Goal: Task Accomplishment & Management: Manage account settings

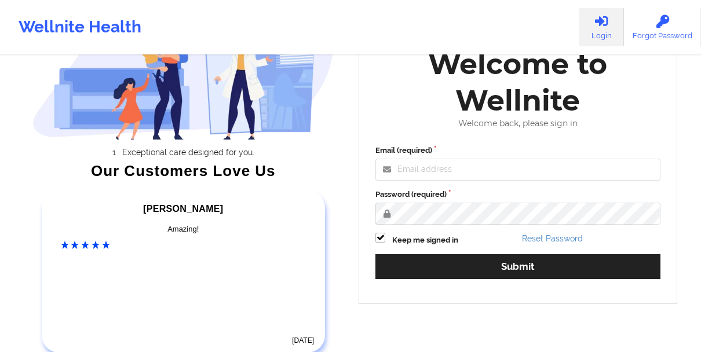
scroll to position [105, 0]
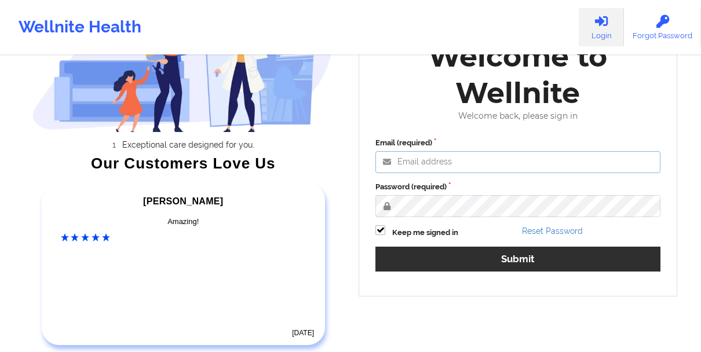
type input "[EMAIL_ADDRESS][DOMAIN_NAME]"
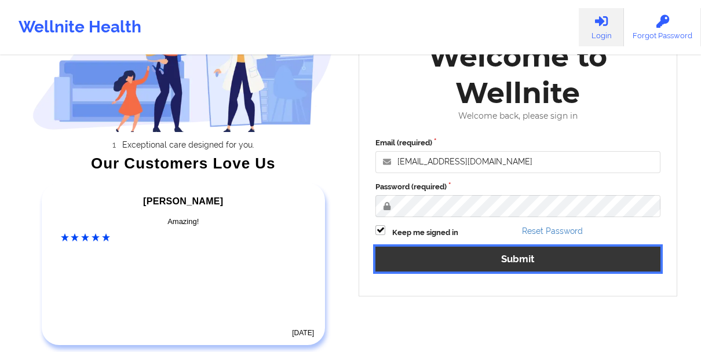
click at [494, 267] on button "Submit" at bounding box center [518, 259] width 285 height 25
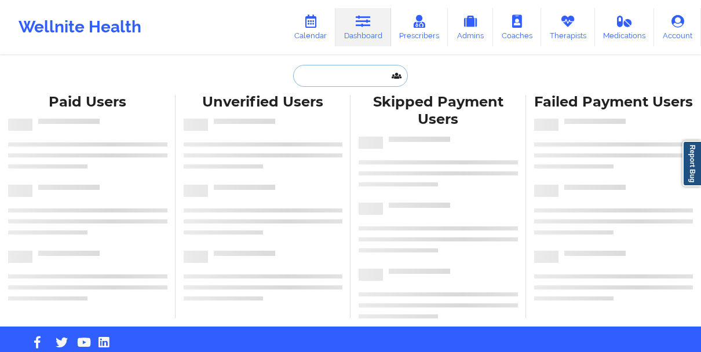
click at [346, 76] on input "text" at bounding box center [350, 76] width 115 height 22
paste input "[PERSON_NAME]"
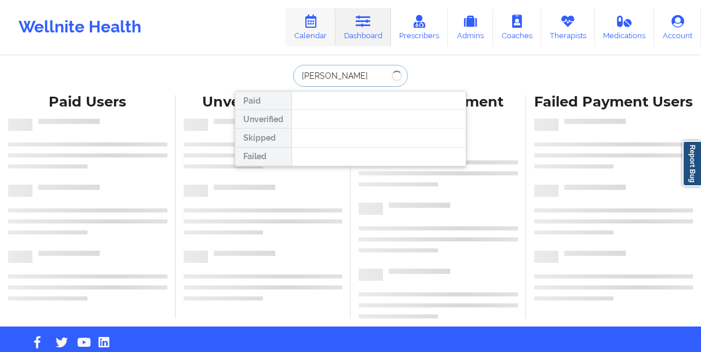
type input "[PERSON_NAME]"
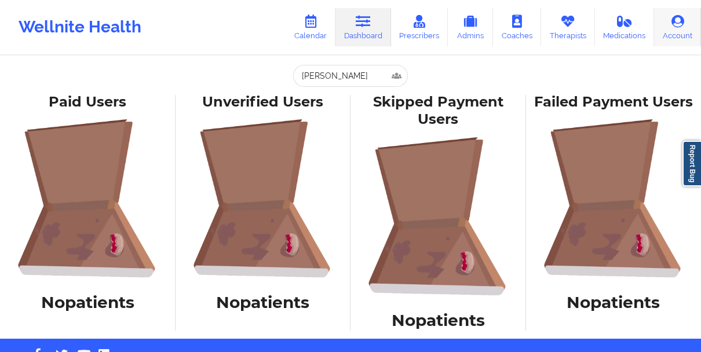
click at [675, 24] on icon at bounding box center [678, 21] width 15 height 13
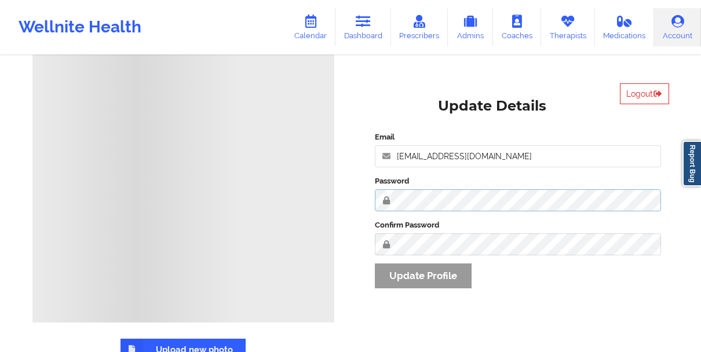
scroll to position [88, 0]
click at [481, 162] on input "[EMAIL_ADDRESS][DOMAIN_NAME]" at bounding box center [518, 157] width 286 height 22
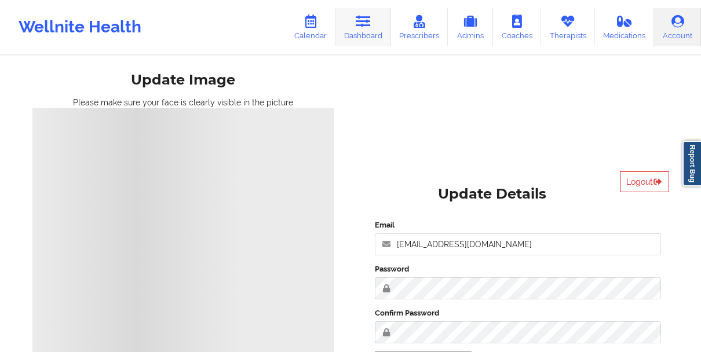
click at [369, 38] on link "Dashboard" at bounding box center [364, 27] width 56 height 38
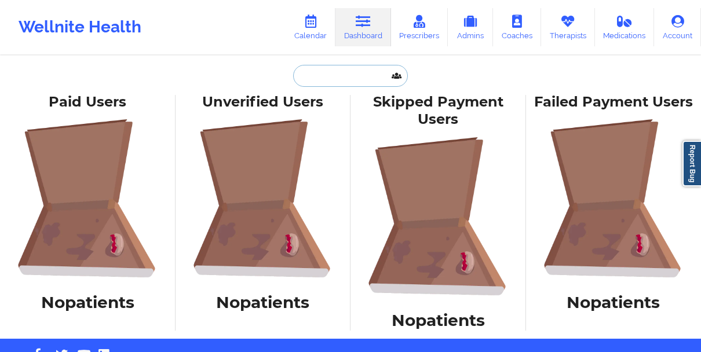
click at [346, 75] on input "text" at bounding box center [350, 76] width 115 height 22
paste input "[PERSON_NAME]"
type input "[PERSON_NAME]"
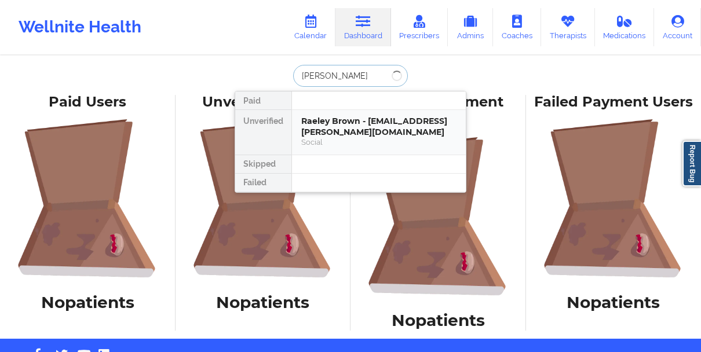
click at [349, 118] on div "Raeley Brown - [EMAIL_ADDRESS][PERSON_NAME][DOMAIN_NAME]" at bounding box center [378, 126] width 155 height 21
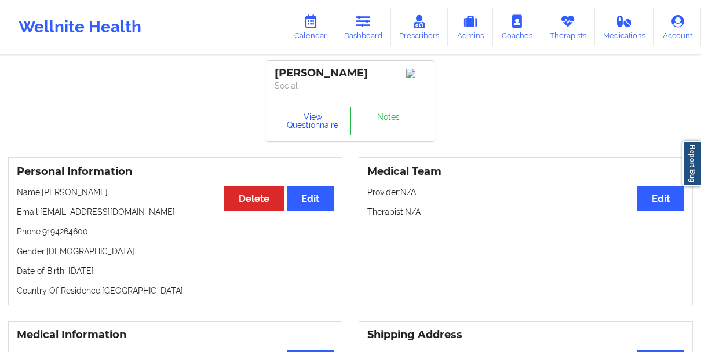
click at [327, 123] on button "View Questionnaire" at bounding box center [313, 121] width 76 height 29
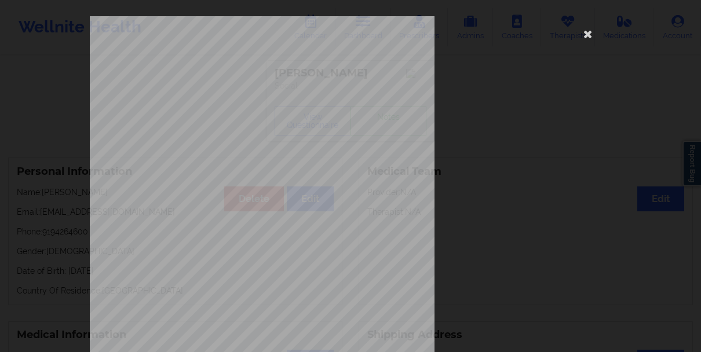
scroll to position [201, 0]
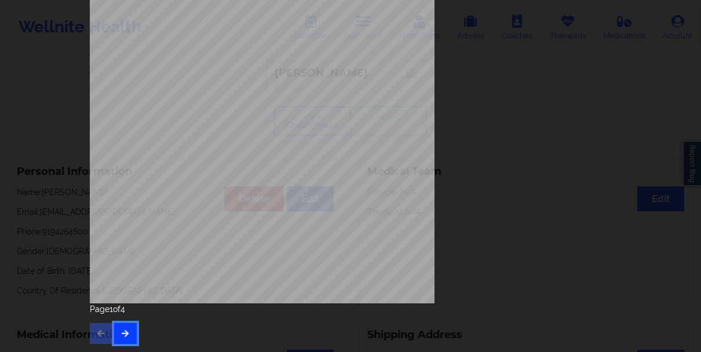
click at [123, 331] on icon "button" at bounding box center [126, 333] width 10 height 7
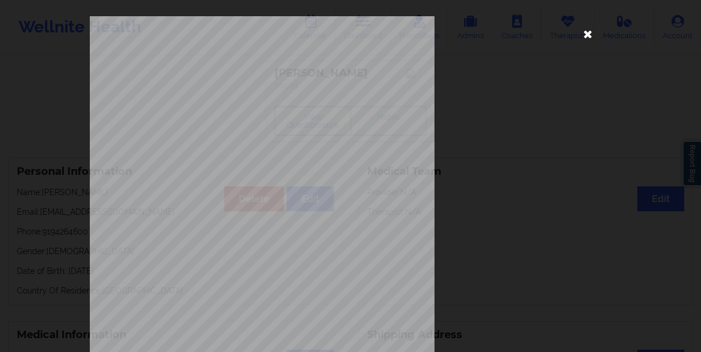
click at [582, 38] on icon at bounding box center [588, 33] width 19 height 19
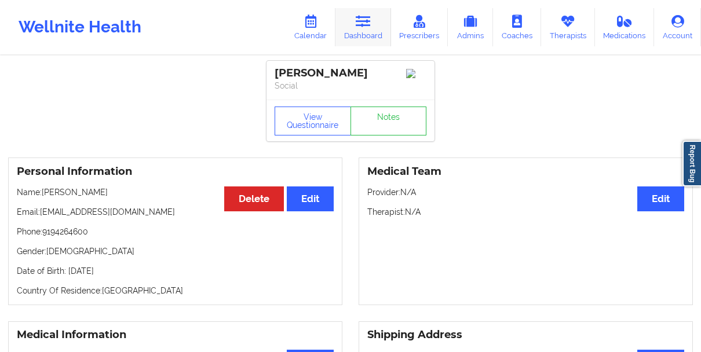
click at [359, 29] on link "Dashboard" at bounding box center [364, 27] width 56 height 38
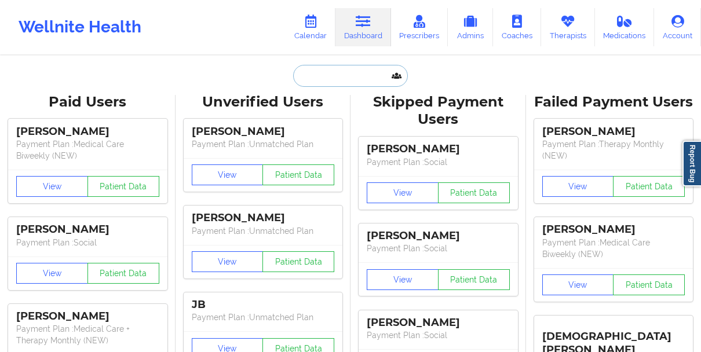
click at [303, 79] on input "text" at bounding box center [350, 76] width 115 height 22
paste input "[PERSON_NAME]"
type input "[PERSON_NAME]"
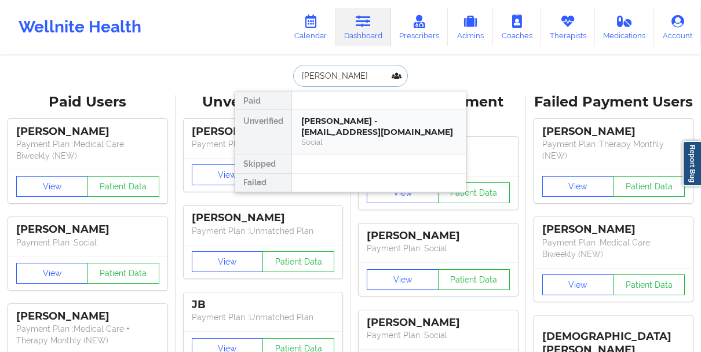
click at [316, 135] on div "[PERSON_NAME] - [EMAIL_ADDRESS][DOMAIN_NAME]" at bounding box center [378, 126] width 155 height 21
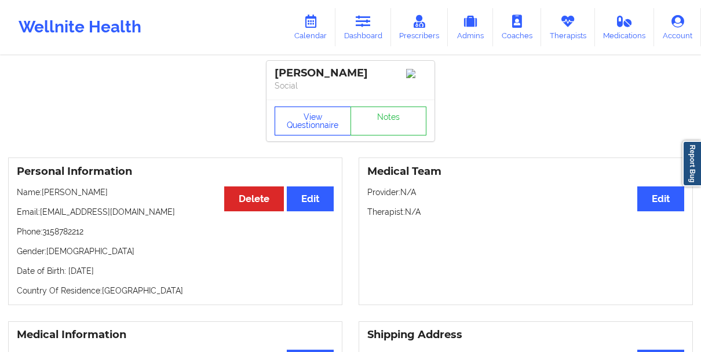
click at [302, 125] on button "View Questionnaire" at bounding box center [313, 121] width 76 height 29
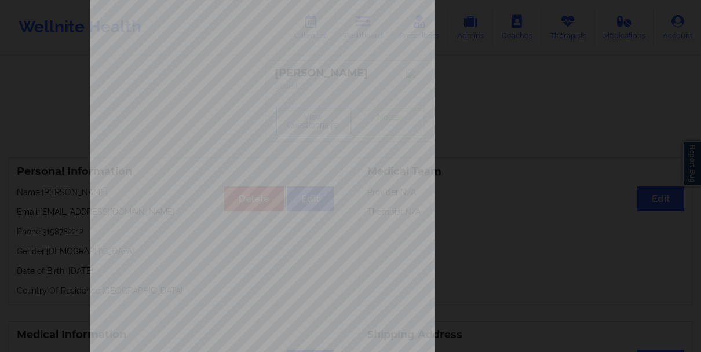
scroll to position [201, 0]
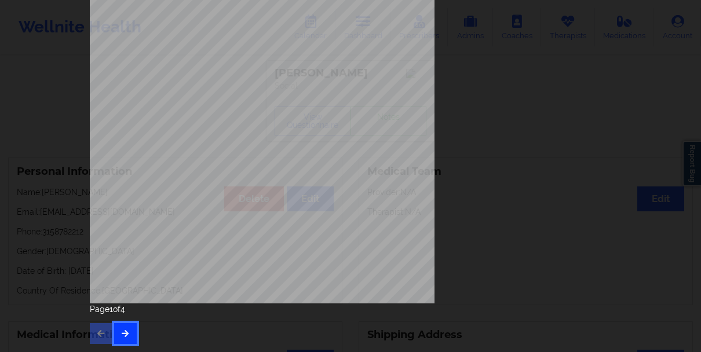
click at [115, 333] on button "button" at bounding box center [125, 333] width 23 height 21
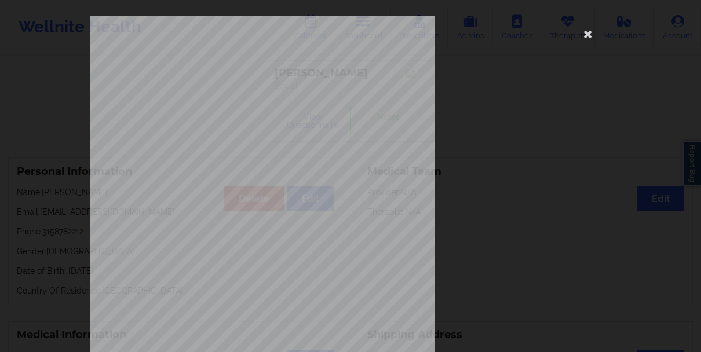
click at [63, 119] on div "This patient has not provided the type of insurance Insurance Member ID for pat…" at bounding box center [350, 176] width 701 height 352
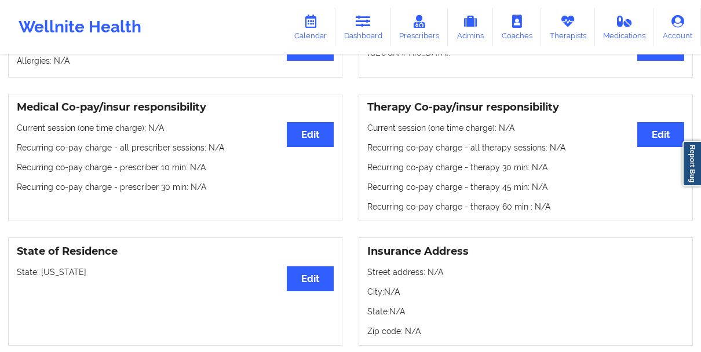
scroll to position [352, 0]
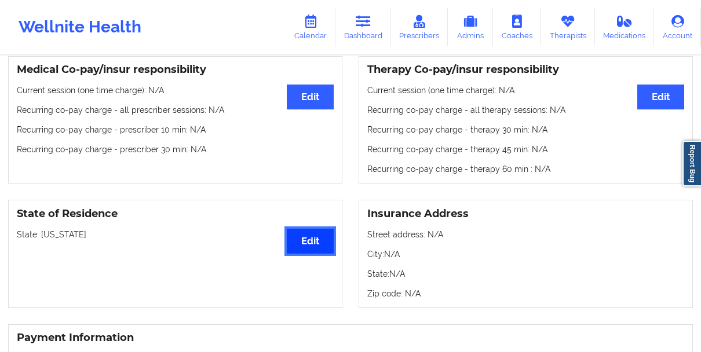
click at [296, 251] on button "Edit" at bounding box center [310, 241] width 47 height 25
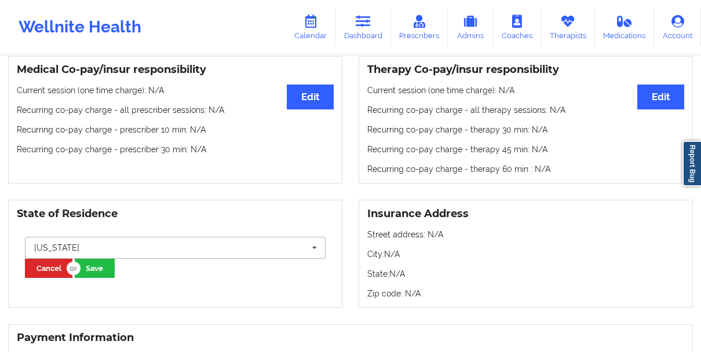
click at [170, 251] on input "text" at bounding box center [176, 248] width 300 height 21
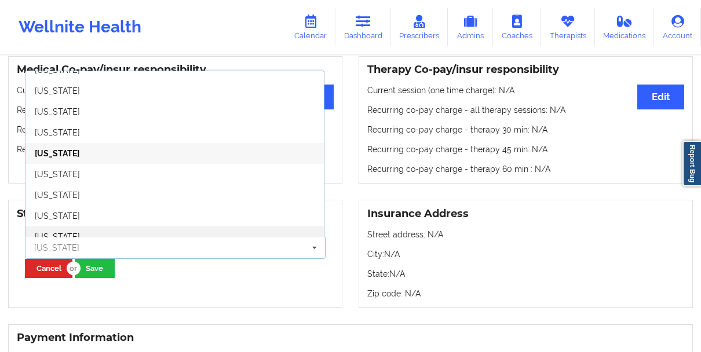
scroll to position [555, 0]
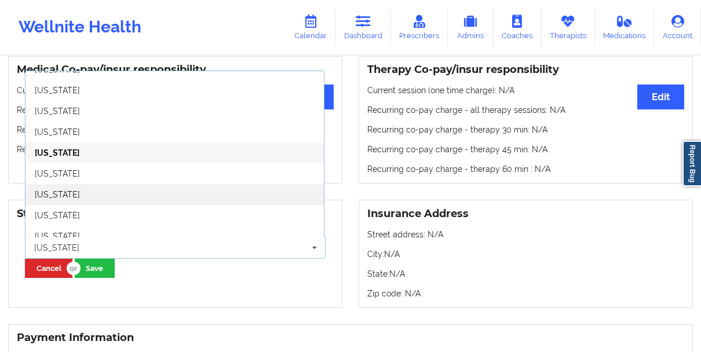
click at [105, 205] on div "[US_STATE]" at bounding box center [174, 194] width 298 height 21
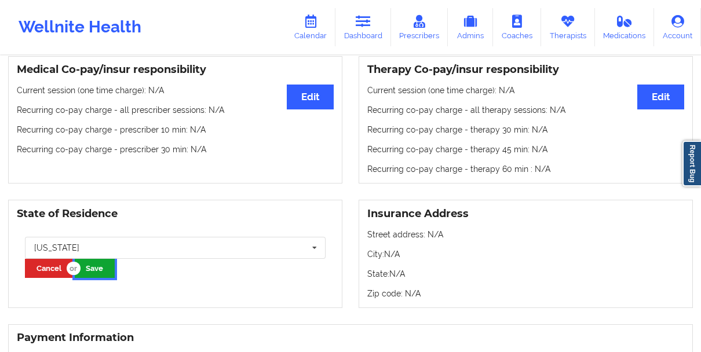
click at [107, 272] on button "Save" at bounding box center [95, 268] width 40 height 19
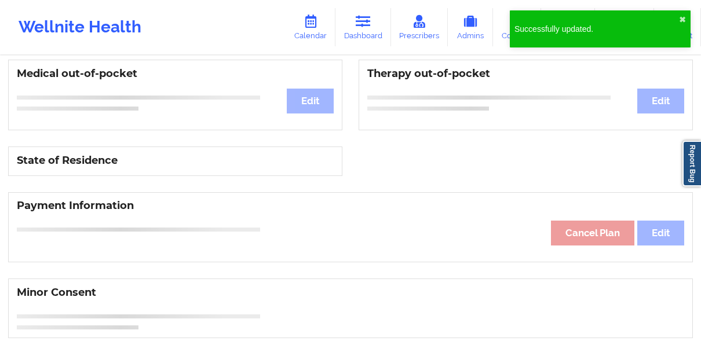
scroll to position [352, 0]
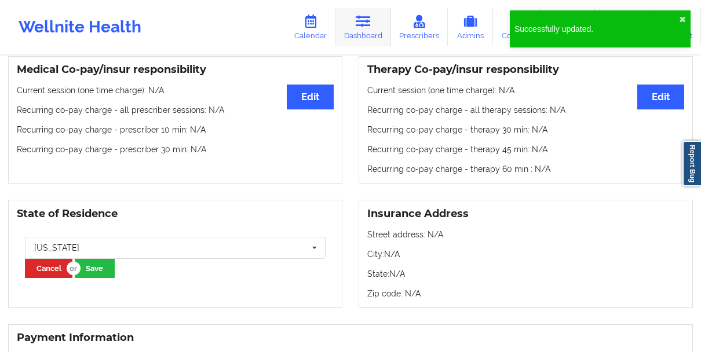
click at [354, 32] on link "Dashboard" at bounding box center [364, 27] width 56 height 38
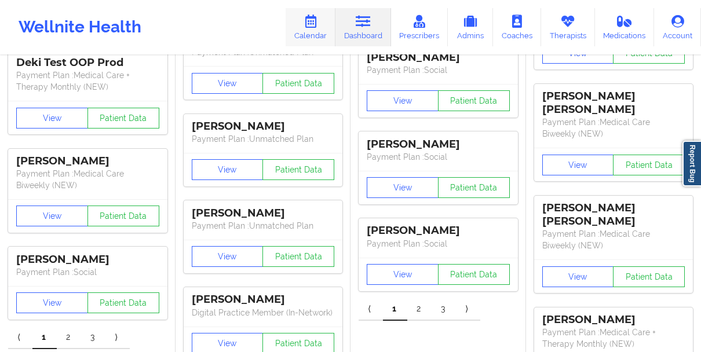
click at [316, 30] on link "Calendar" at bounding box center [311, 27] width 50 height 38
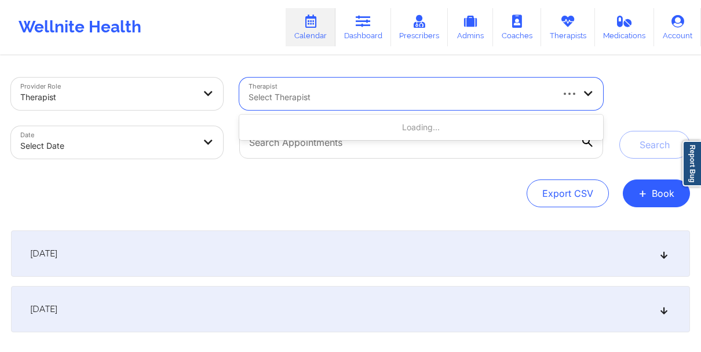
click at [363, 101] on div at bounding box center [400, 97] width 303 height 14
paste input "[PERSON_NAME]"
type input "[PERSON_NAME]"
click at [375, 155] on input "text" at bounding box center [421, 142] width 364 height 32
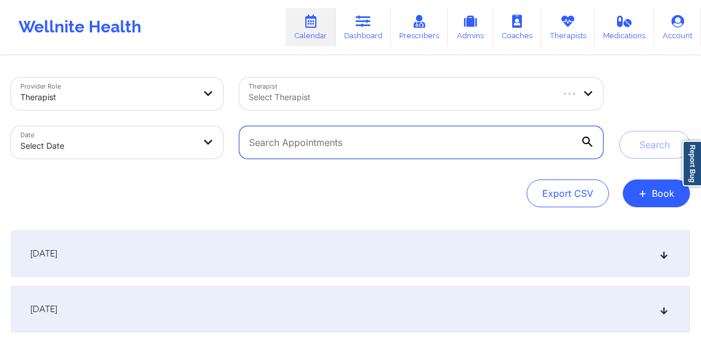
paste input "[PERSON_NAME]"
type input "[PERSON_NAME]"
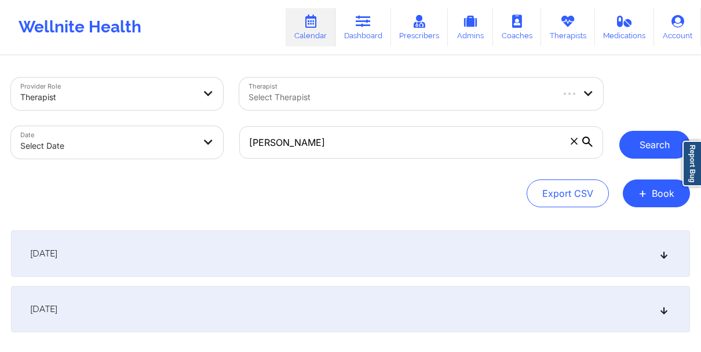
click at [631, 144] on button "Search" at bounding box center [655, 145] width 71 height 28
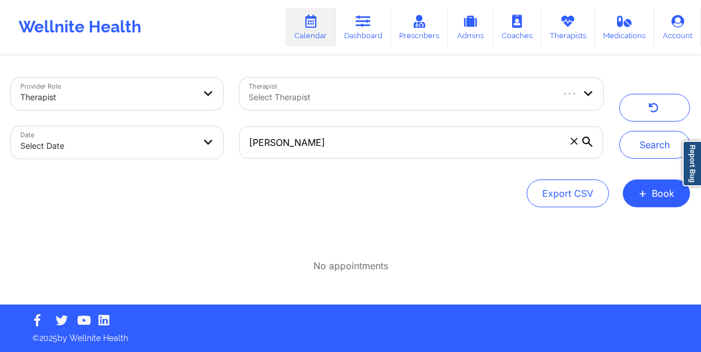
click at [150, 149] on body "Wellnite Health Calendar Dashboard Prescribers Admins Coaches Therapists Medica…" at bounding box center [350, 176] width 701 height 352
select select "2025-8"
select select "2025-9"
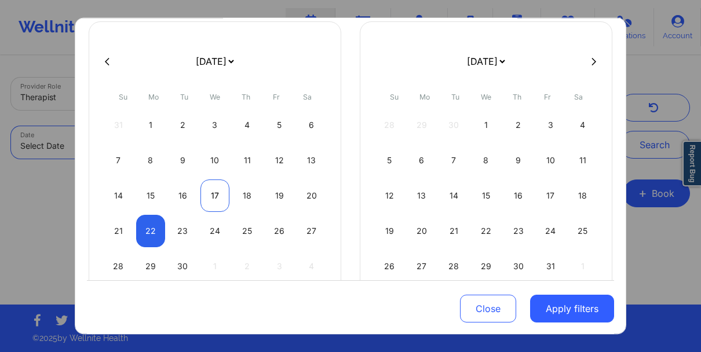
scroll to position [74, 0]
click at [304, 236] on div "27" at bounding box center [312, 230] width 30 height 32
select select "2025-8"
select select "2025-9"
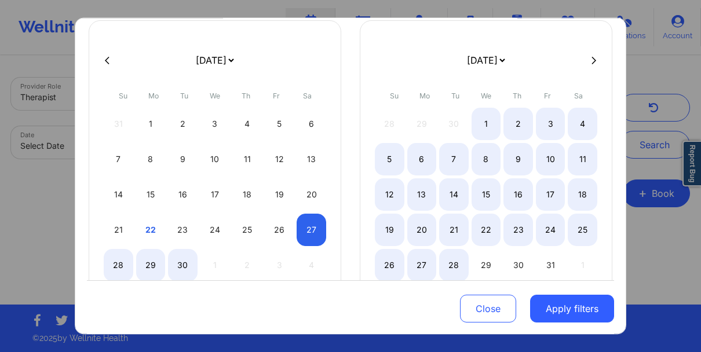
select select "2025-8"
select select "2025-9"
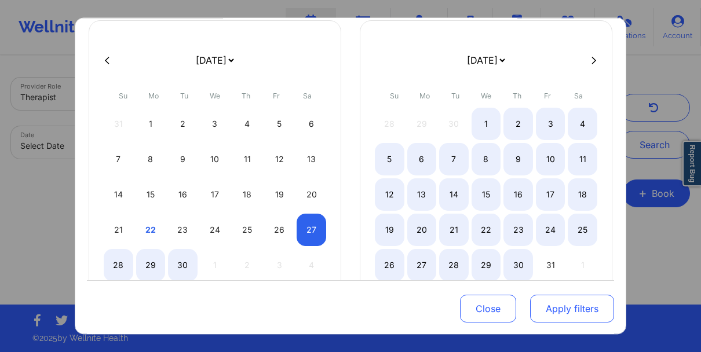
click at [552, 305] on button "Apply filters" at bounding box center [572, 309] width 84 height 28
select select "2025-8"
select select "2025-9"
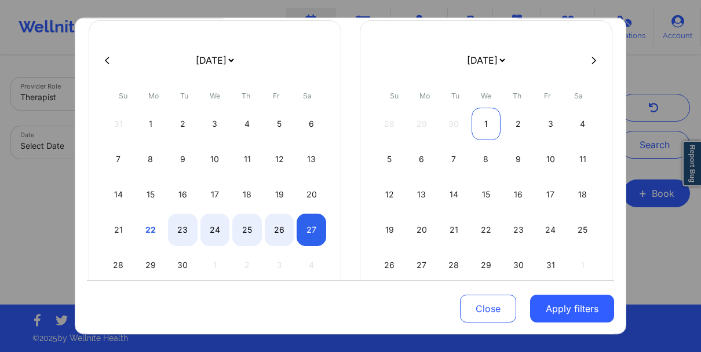
select select "2025-8"
select select "2025-9"
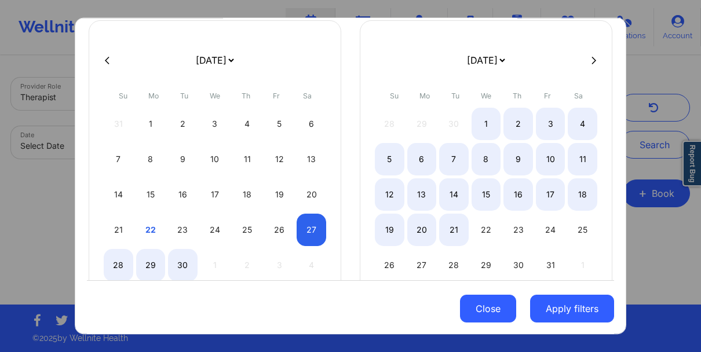
select select "2025-8"
select select "2025-9"
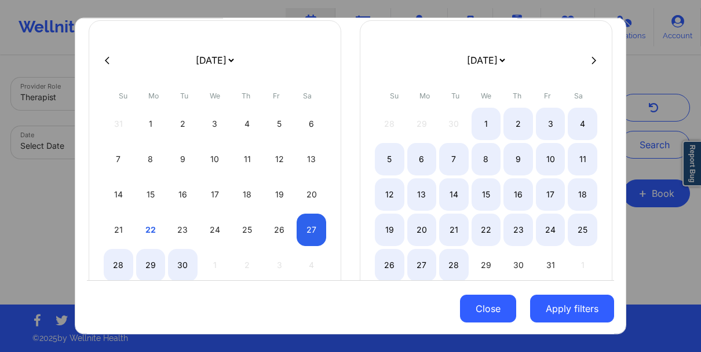
click at [470, 299] on button "Close" at bounding box center [488, 309] width 56 height 28
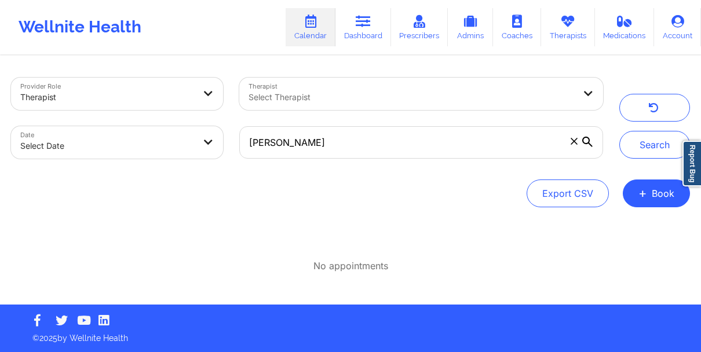
select select "2025-8"
select select "2025-9"
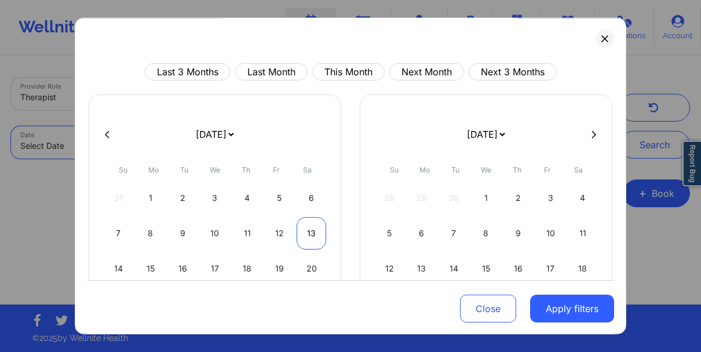
scroll to position [101, 0]
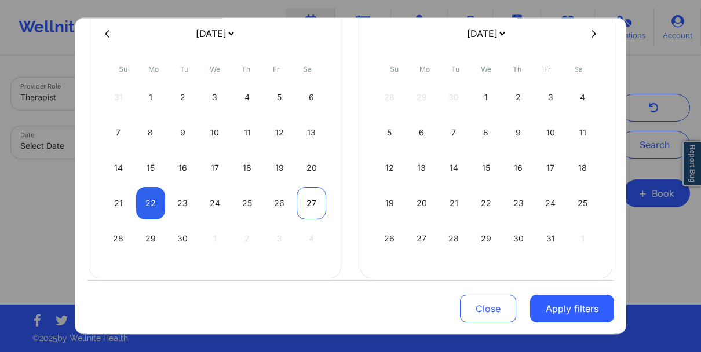
click at [309, 204] on div "27" at bounding box center [312, 203] width 30 height 32
select select "2025-8"
select select "2025-9"
select select "2025-8"
select select "2025-9"
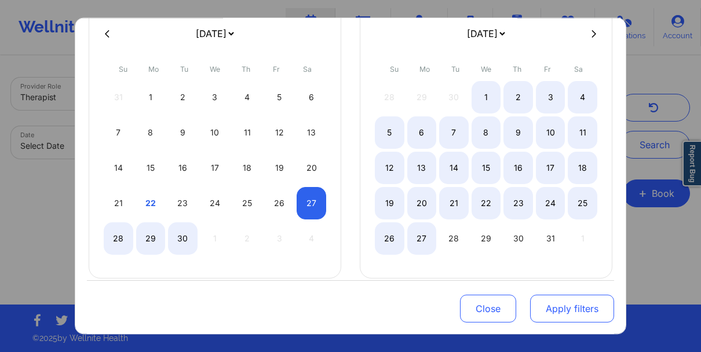
click at [537, 315] on button "Apply filters" at bounding box center [572, 309] width 84 height 28
click at [547, 315] on button "Apply filters" at bounding box center [572, 309] width 84 height 28
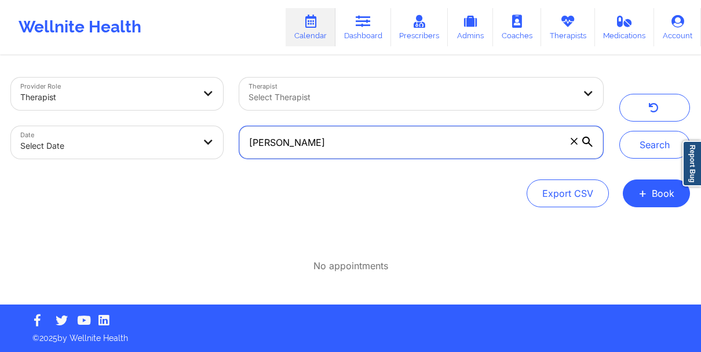
drag, startPoint x: 385, startPoint y: 145, endPoint x: 197, endPoint y: 140, distance: 188.4
click at [197, 140] on div "Provider Role Therapist Therapist Select Therapist Date Select Date [PERSON_NAM…" at bounding box center [307, 118] width 609 height 97
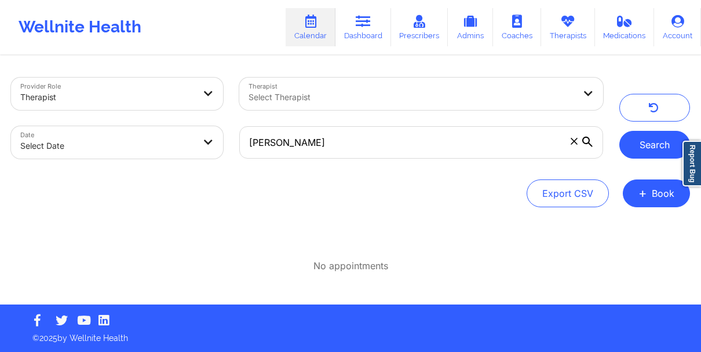
click at [641, 145] on button "Search" at bounding box center [655, 145] width 71 height 28
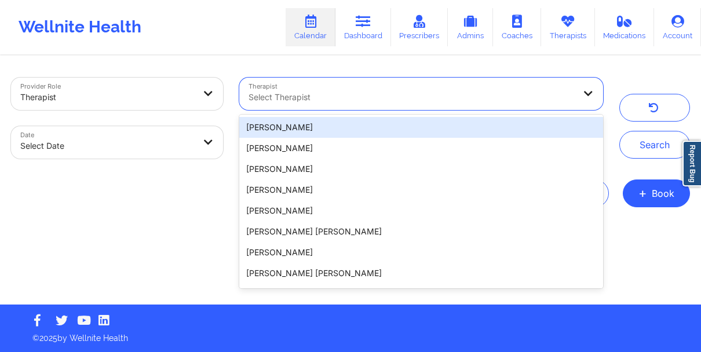
click at [326, 99] on div at bounding box center [412, 97] width 326 height 14
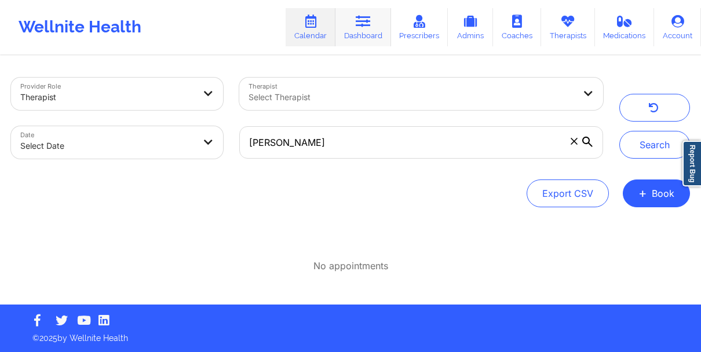
click at [351, 37] on link "Dashboard" at bounding box center [364, 27] width 56 height 38
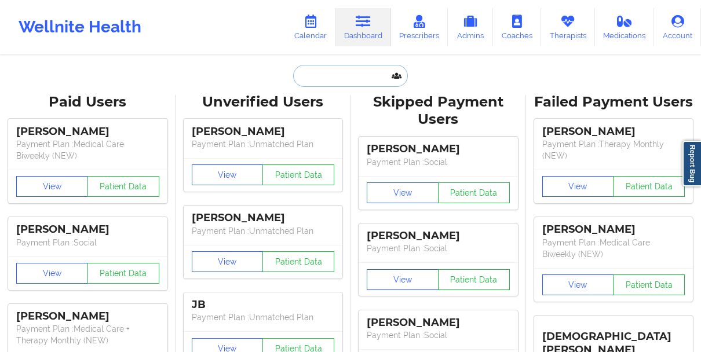
click at [330, 72] on input "text" at bounding box center [350, 76] width 115 height 22
paste input "Thank you for booking an appointment with one of our therapists through Optum P…"
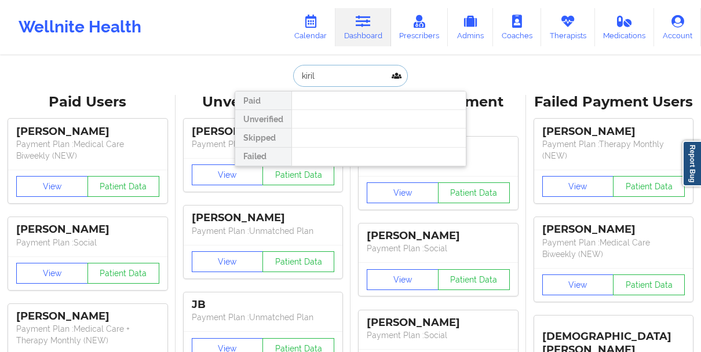
type input "kirill"
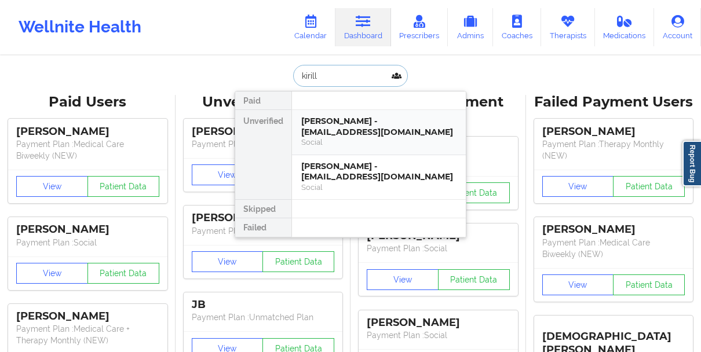
click at [300, 122] on div "[PERSON_NAME] - [EMAIL_ADDRESS][DOMAIN_NAME] Social" at bounding box center [379, 132] width 174 height 45
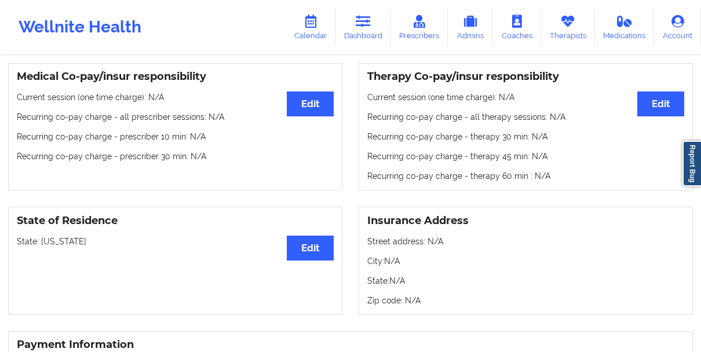
scroll to position [354, 0]
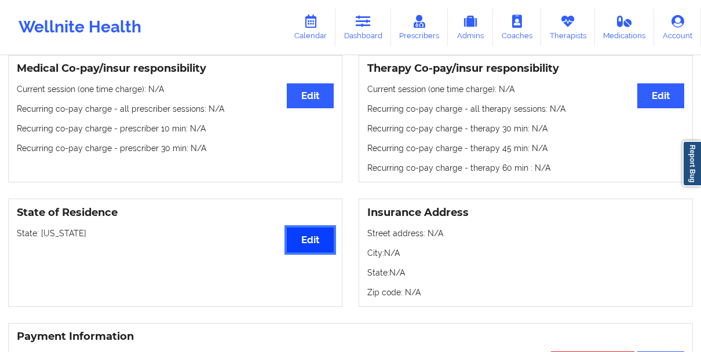
click at [293, 235] on button "Edit" at bounding box center [310, 240] width 47 height 25
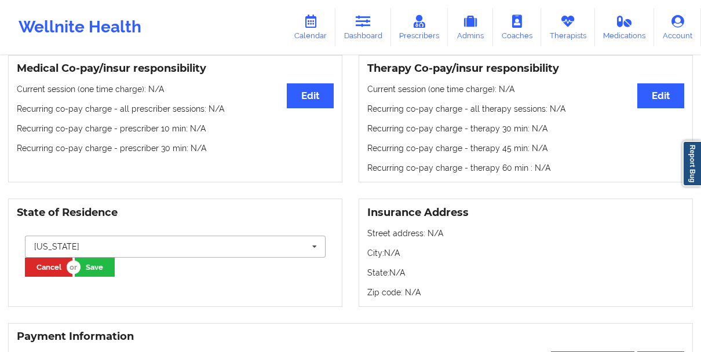
click at [123, 251] on input "text" at bounding box center [176, 246] width 300 height 21
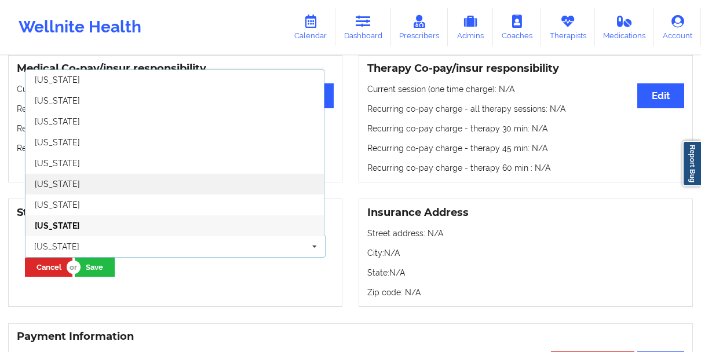
click at [102, 178] on div "[US_STATE]" at bounding box center [174, 184] width 298 height 21
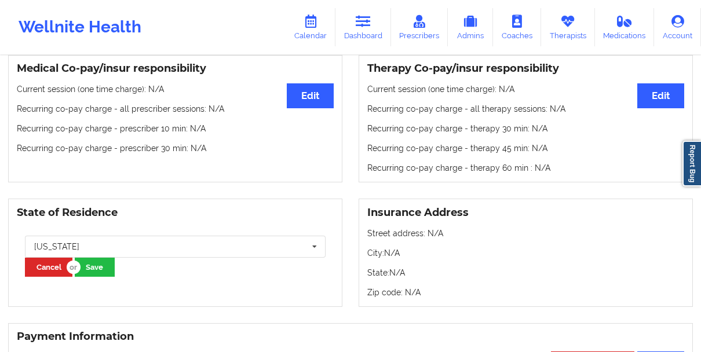
click at [97, 282] on div "[US_STATE] [US_STATE] [US_STATE] [US_STATE] [US_STATE] [US_STATE] [US_STATE] [U…" at bounding box center [175, 256] width 317 height 57
click at [96, 274] on button "Save" at bounding box center [95, 267] width 40 height 19
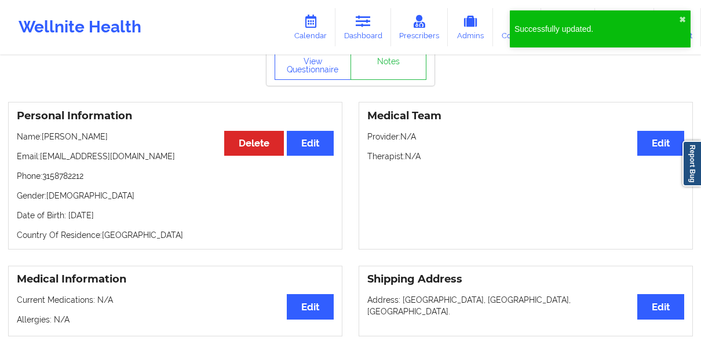
scroll to position [0, 0]
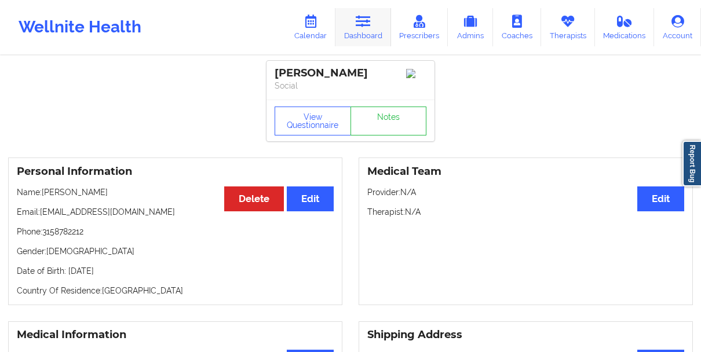
click at [354, 37] on link "Dashboard" at bounding box center [364, 27] width 56 height 38
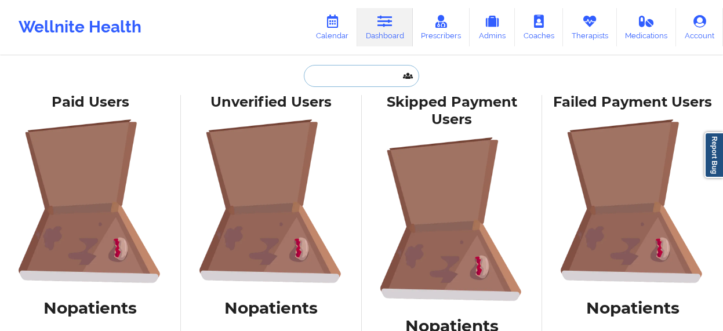
click at [358, 74] on input "text" at bounding box center [361, 76] width 115 height 22
paste input "PARKER RICCELLI"
type input "PARKER RICCELLI"
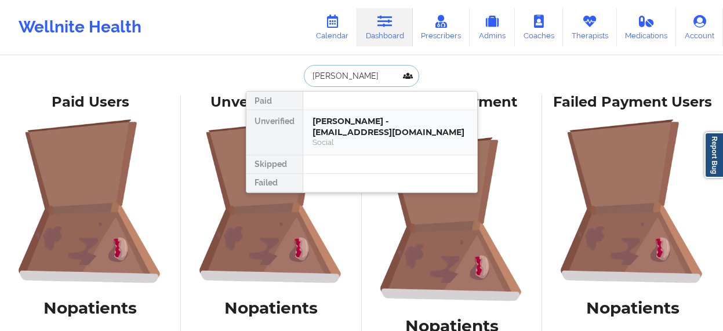
click at [353, 117] on div "PARKER RICCELLI - parkerriccelli@gmail.com" at bounding box center [389, 126] width 155 height 21
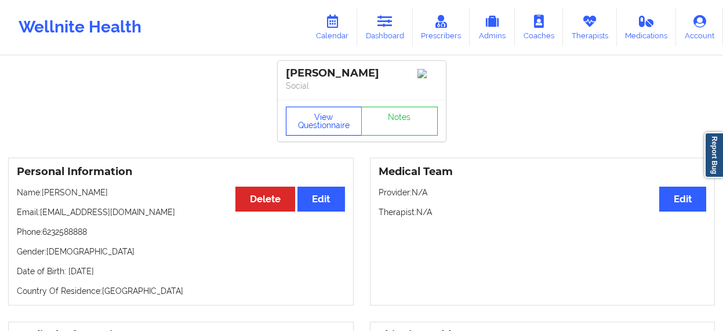
click at [315, 118] on button "View Questionnaire" at bounding box center [324, 121] width 76 height 29
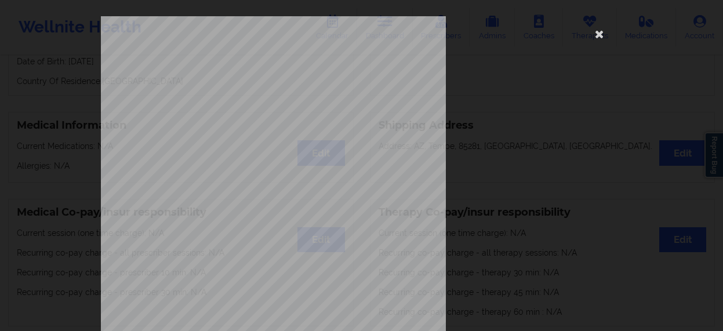
scroll to position [222, 0]
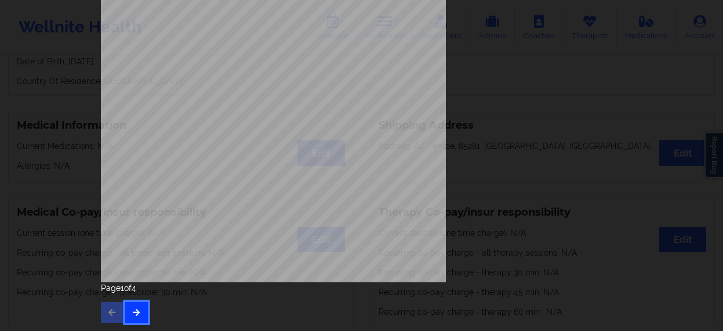
click at [139, 309] on button "button" at bounding box center [136, 312] width 23 height 21
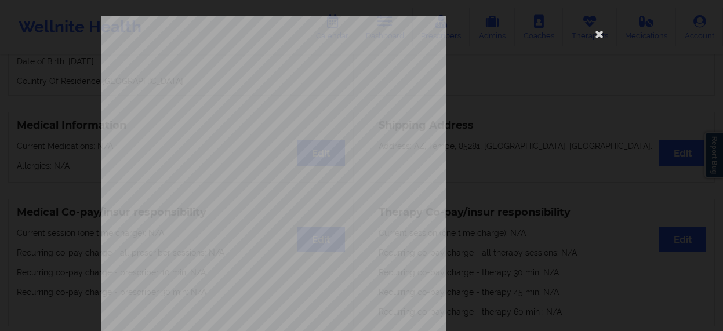
scroll to position [21, 0]
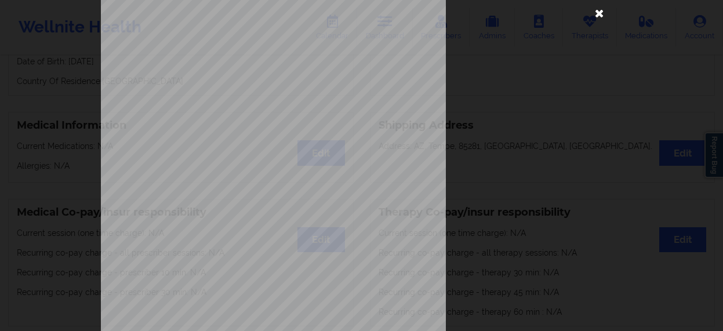
click at [599, 20] on icon at bounding box center [599, 12] width 19 height 19
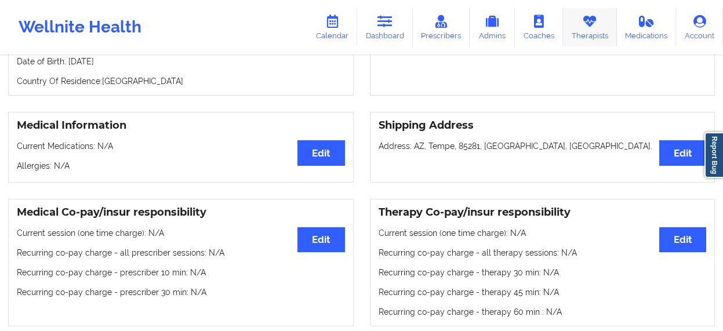
click at [579, 40] on link "Therapists" at bounding box center [590, 27] width 54 height 38
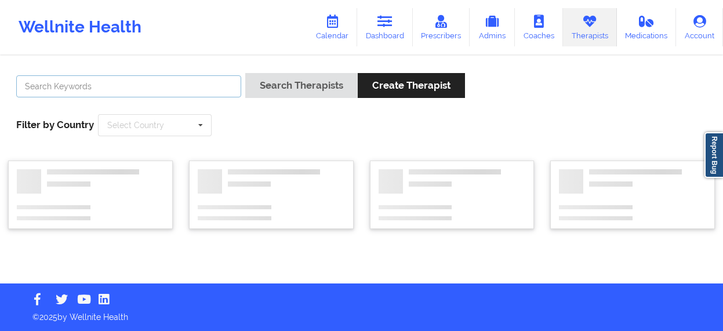
click at [202, 91] on input "text" at bounding box center [128, 86] width 225 height 22
paste input "Morgan Jackson"
type input "Morgan Jackson"
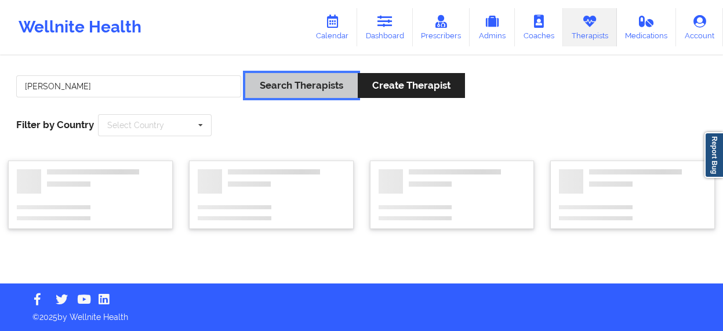
click at [328, 94] on button "Search Therapists" at bounding box center [301, 85] width 112 height 25
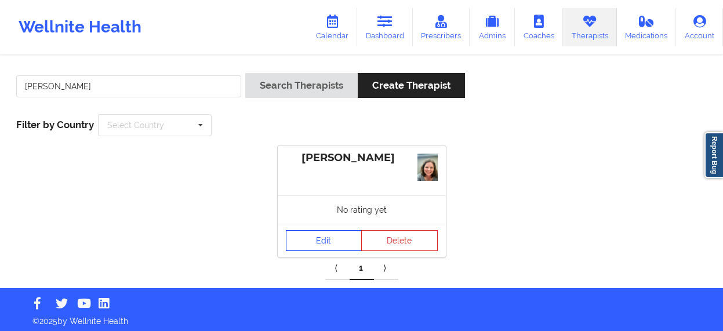
click at [315, 241] on link "Edit" at bounding box center [324, 240] width 76 height 21
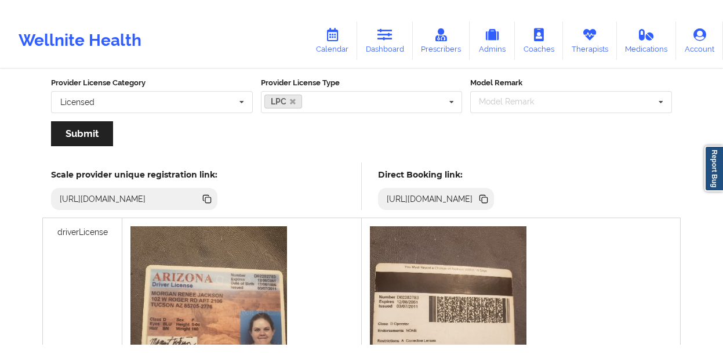
scroll to position [244, 0]
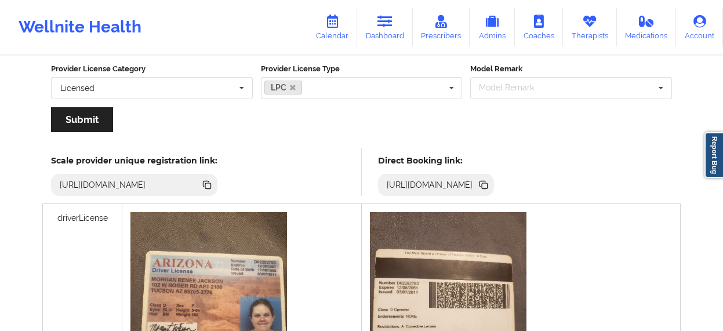
click at [487, 184] on icon at bounding box center [485, 186] width 6 height 6
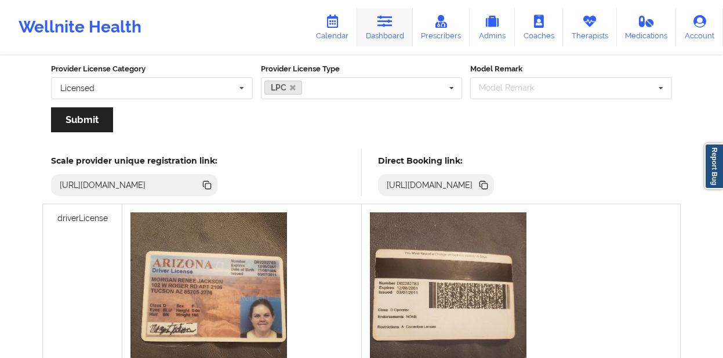
click at [385, 34] on link "Dashboard" at bounding box center [385, 27] width 56 height 38
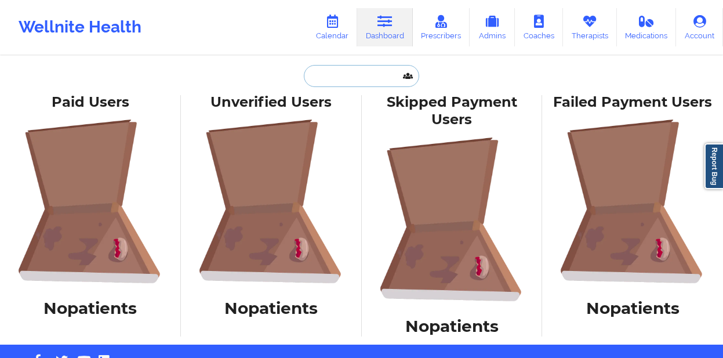
click at [352, 83] on input "text" at bounding box center [361, 76] width 115 height 22
paste input "LAURA ROTH"
type input "LAURA ROTH"
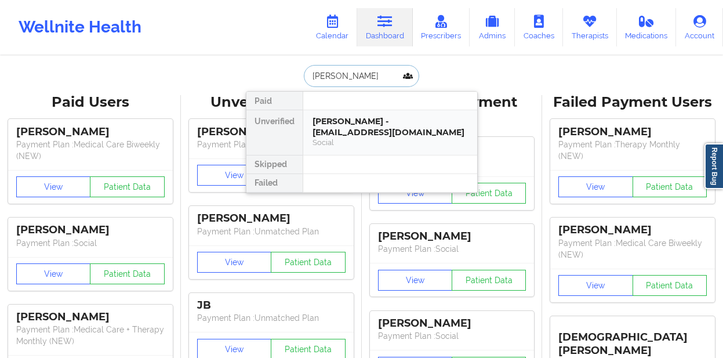
click at [336, 137] on div "Social" at bounding box center [389, 142] width 155 height 10
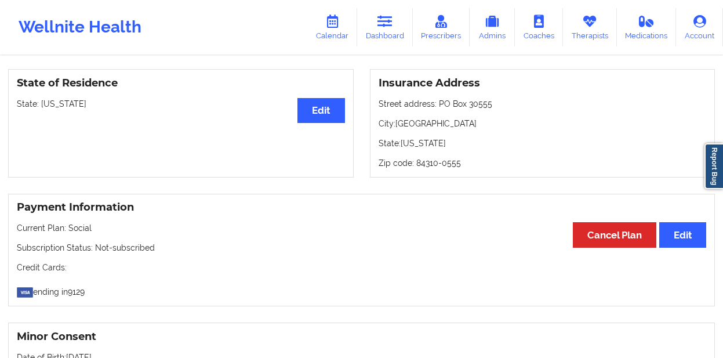
scroll to position [513, 0]
